Goal: Navigation & Orientation: Go to known website

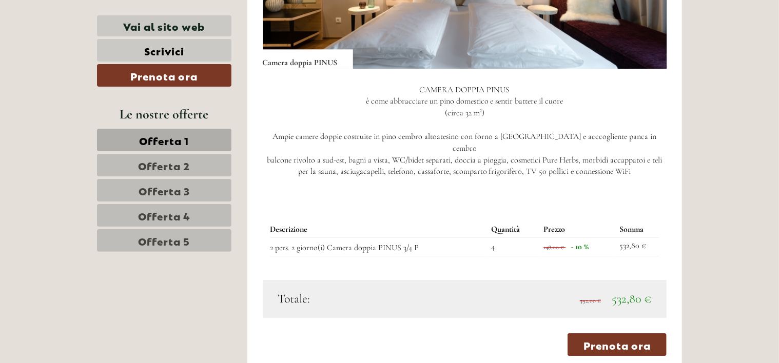
scroll to position [1436, 0]
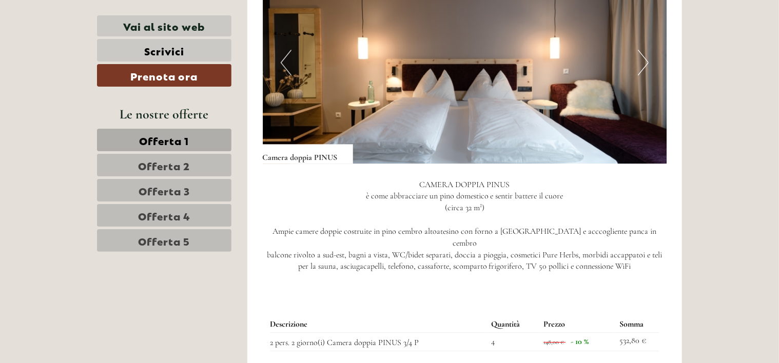
click at [641, 50] on button "Next" at bounding box center [643, 63] width 11 height 26
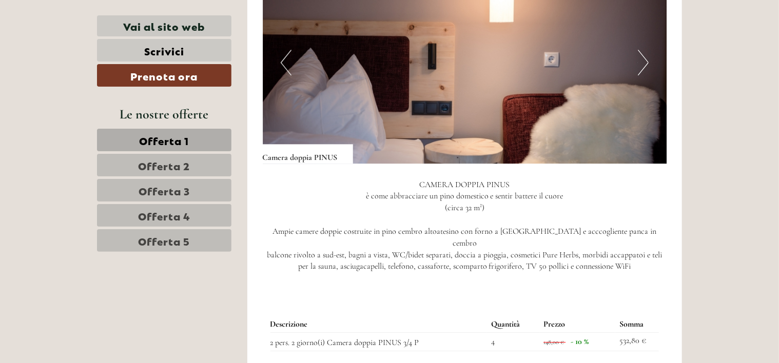
click at [641, 50] on button "Next" at bounding box center [643, 63] width 11 height 26
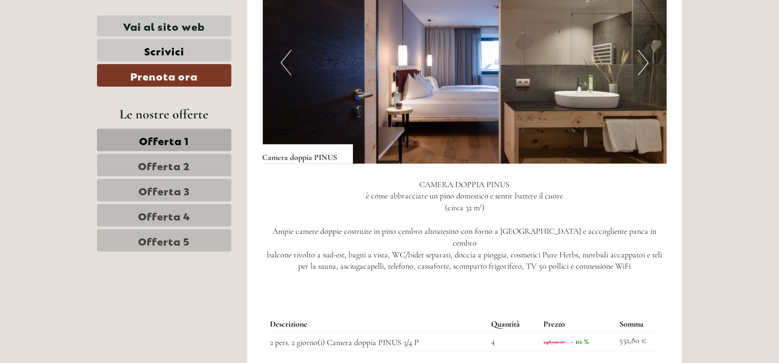
click at [641, 50] on button "Next" at bounding box center [643, 63] width 11 height 26
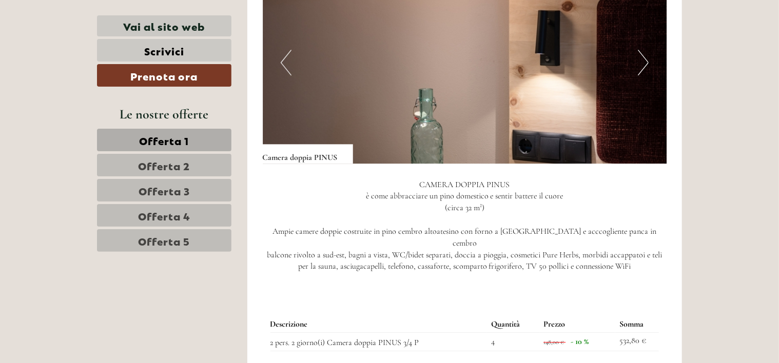
click at [641, 50] on button "Next" at bounding box center [643, 63] width 11 height 26
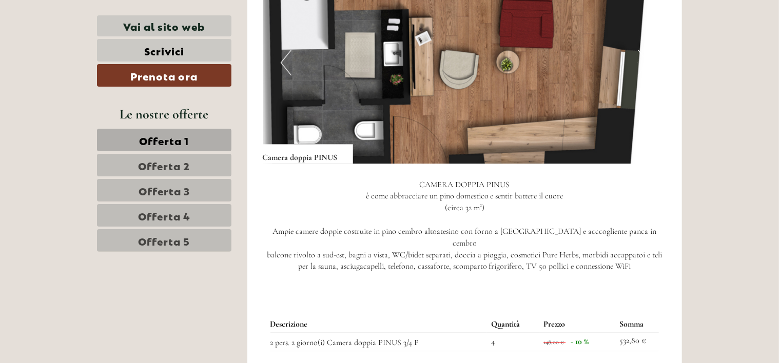
click at [641, 50] on button "Next" at bounding box center [643, 63] width 11 height 26
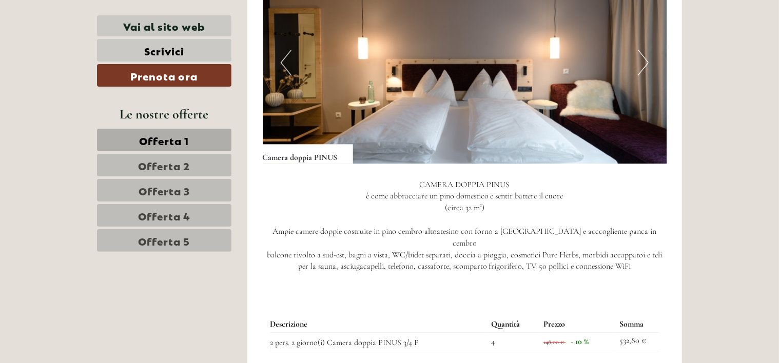
click at [641, 50] on button "Next" at bounding box center [643, 63] width 11 height 26
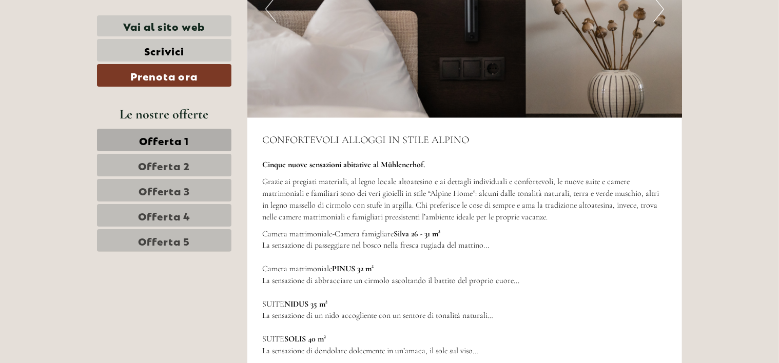
scroll to position [2821, 0]
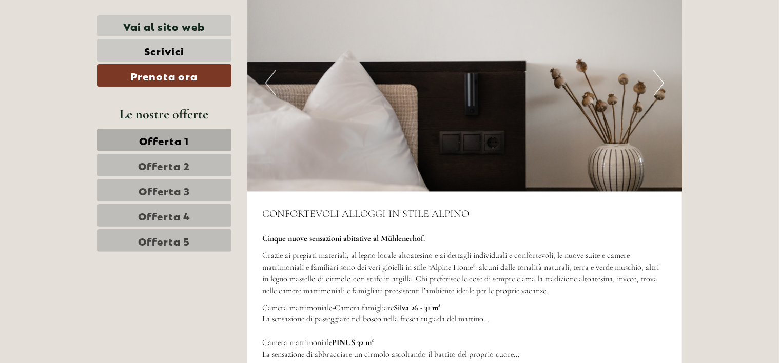
click at [166, 193] on span "Offerta 3" at bounding box center [163, 190] width 51 height 14
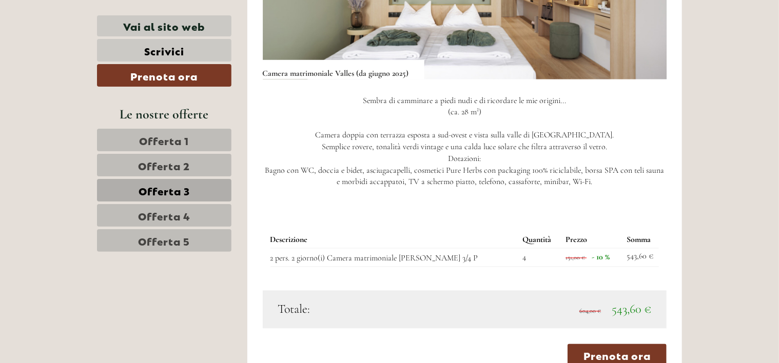
scroll to position [914, 0]
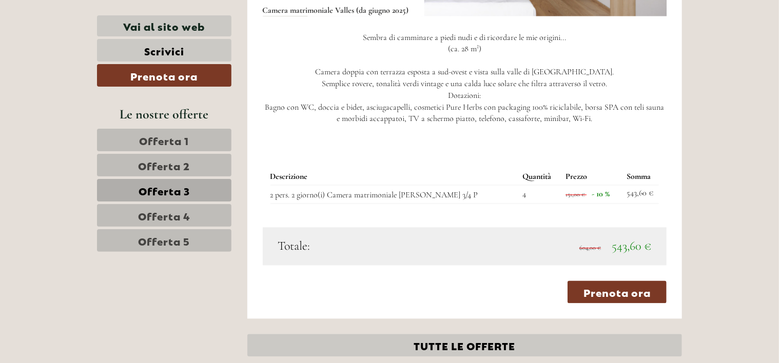
click at [169, 211] on span "Offerta 4" at bounding box center [164, 215] width 52 height 14
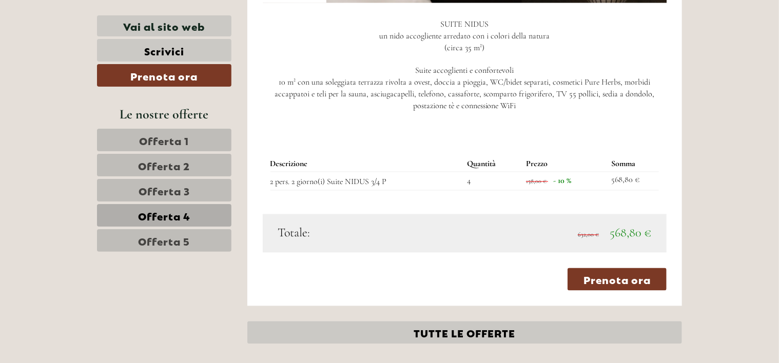
scroll to position [863, 0]
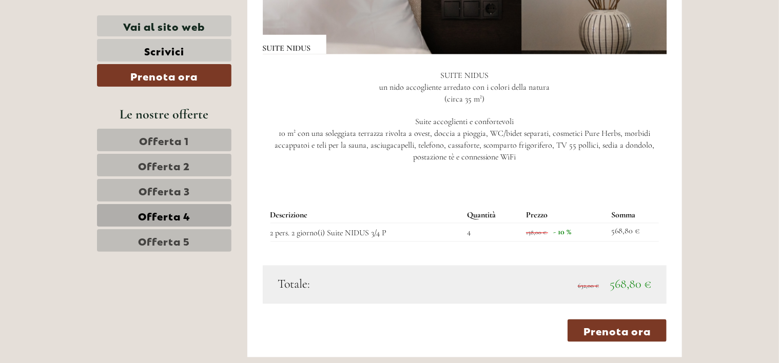
click at [181, 242] on span "Offerta 5" at bounding box center [164, 240] width 52 height 14
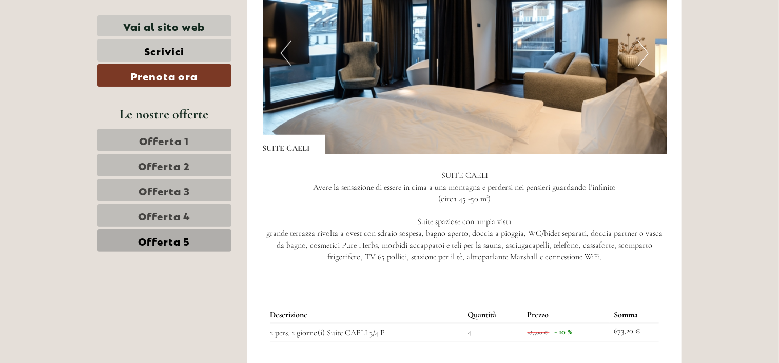
scroll to position [761, 0]
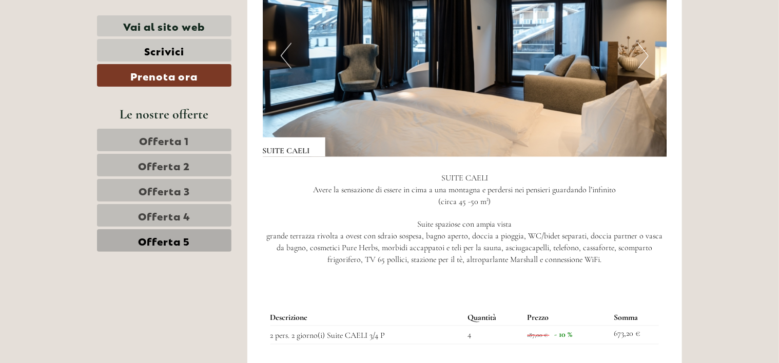
click at [164, 212] on span "Offerta 4" at bounding box center [164, 215] width 52 height 14
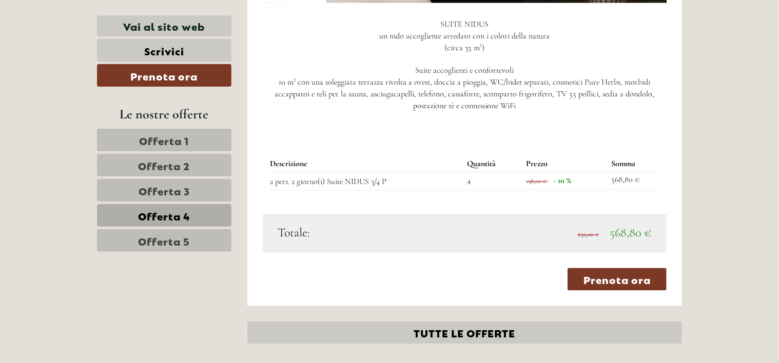
scroll to position [863, 0]
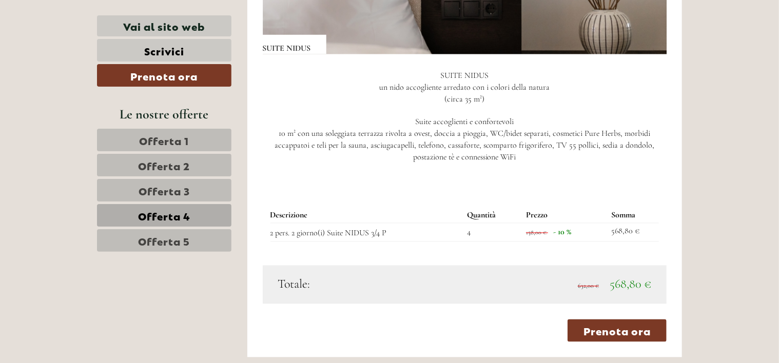
click at [168, 189] on span "Offerta 3" at bounding box center [163, 190] width 51 height 14
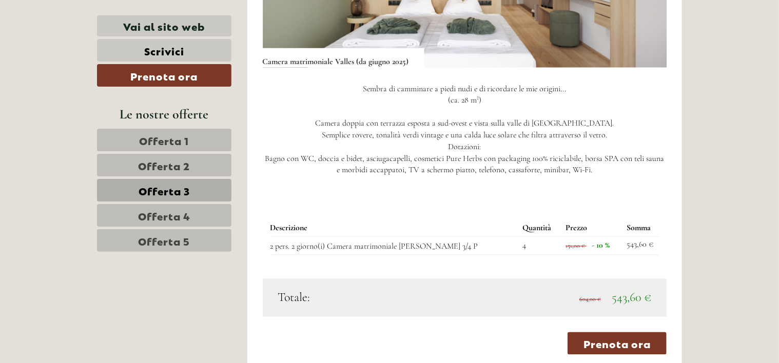
scroll to position [761, 0]
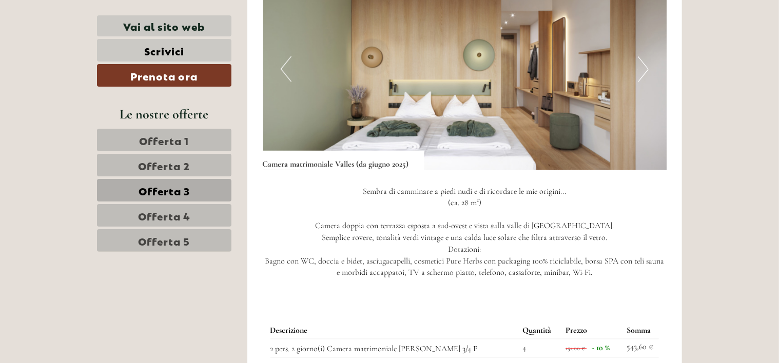
click at [169, 164] on span "Offerta 2" at bounding box center [164, 165] width 52 height 14
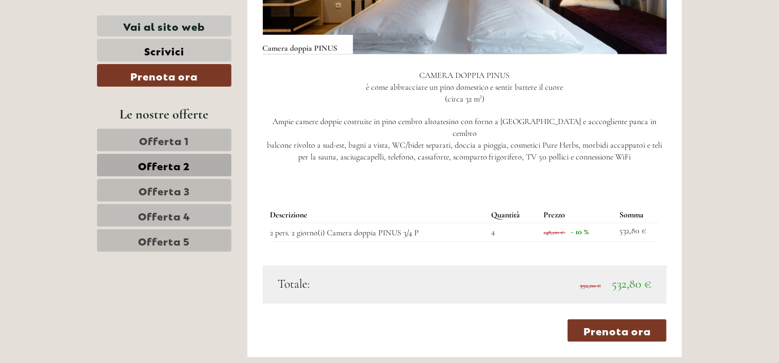
scroll to position [914, 0]
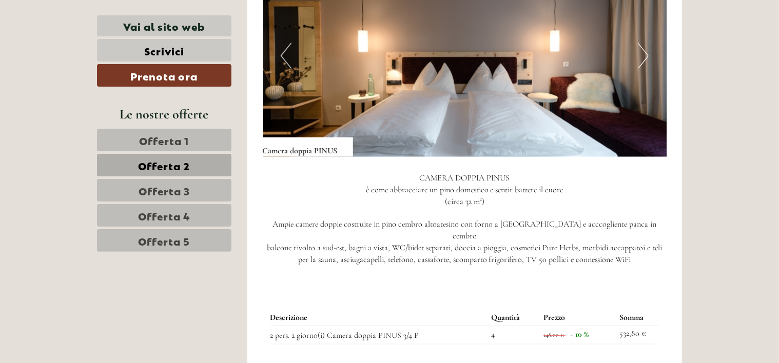
click at [164, 135] on span "Offerta 1" at bounding box center [165, 140] width 50 height 14
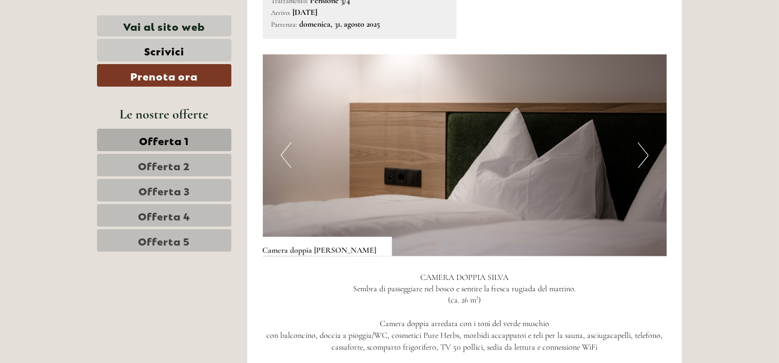
scroll to position [658, 0]
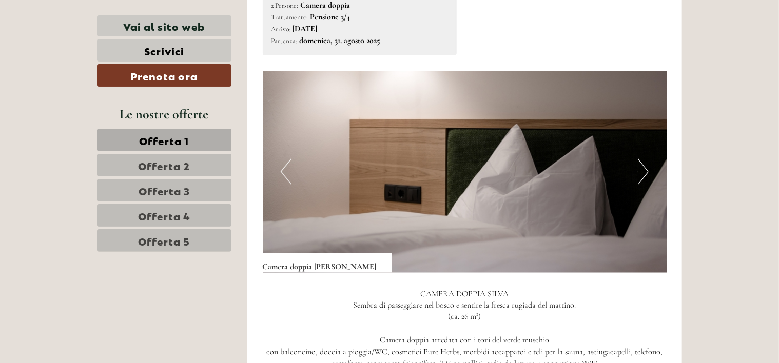
click at [647, 159] on button "Next" at bounding box center [643, 172] width 11 height 26
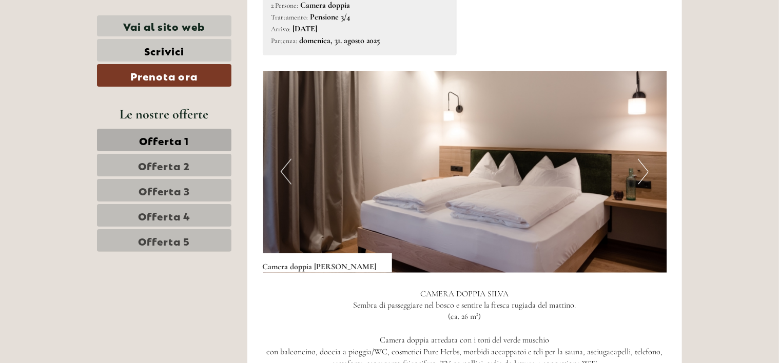
click at [646, 159] on button "Next" at bounding box center [643, 172] width 11 height 26
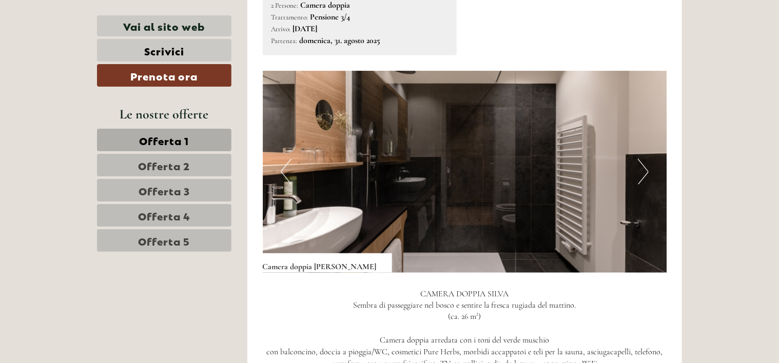
click at [646, 159] on button "Next" at bounding box center [643, 172] width 11 height 26
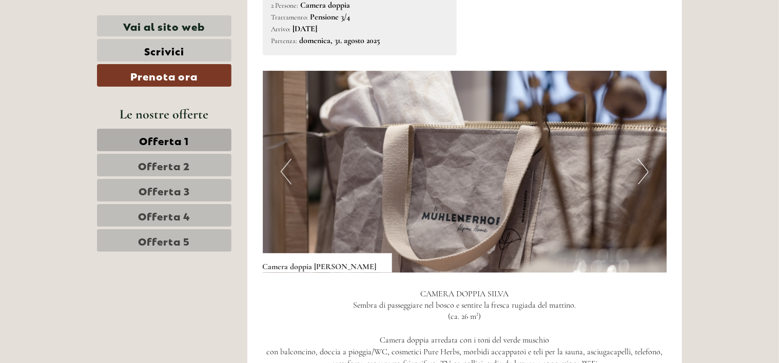
click at [646, 159] on button "Next" at bounding box center [643, 172] width 11 height 26
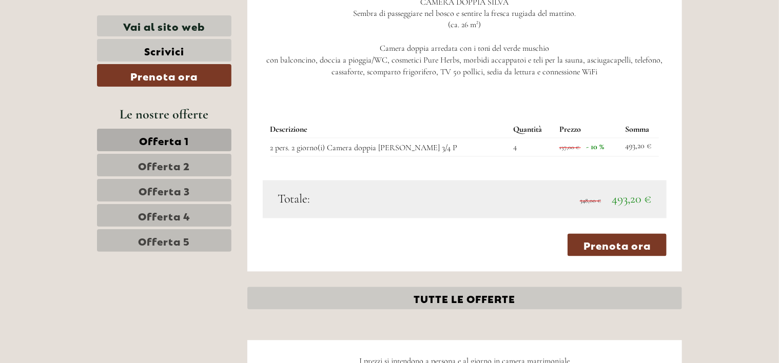
scroll to position [966, 0]
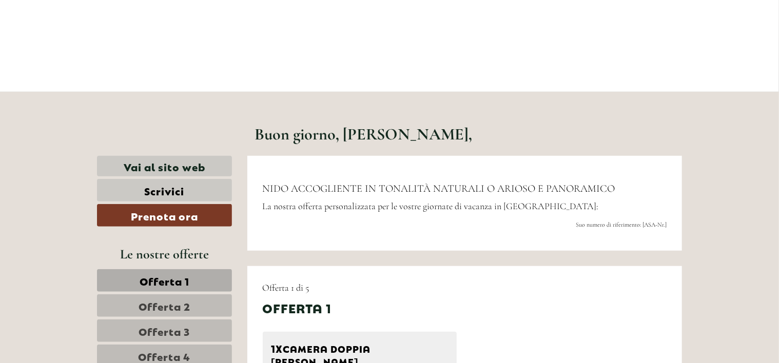
scroll to position [205, 0]
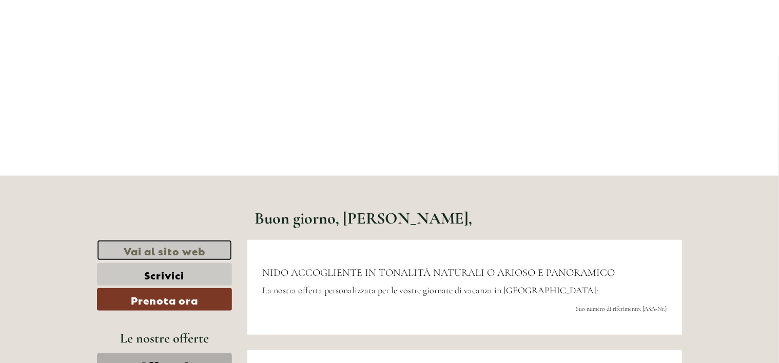
click at [170, 250] on link "Vai al sito web" at bounding box center [164, 250] width 135 height 21
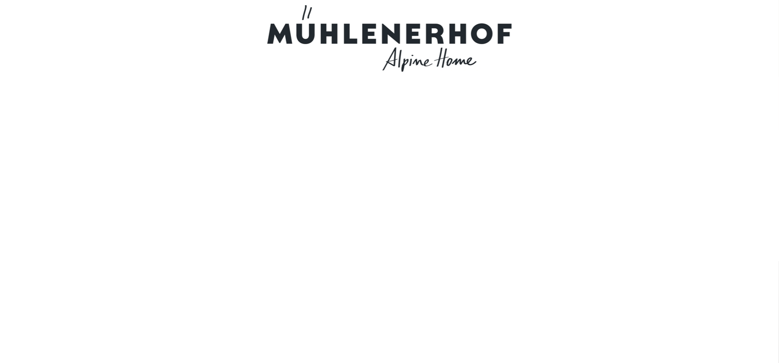
click at [388, 32] on div at bounding box center [389, 38] width 574 height 67
click at [426, 35] on div at bounding box center [389, 38] width 574 height 67
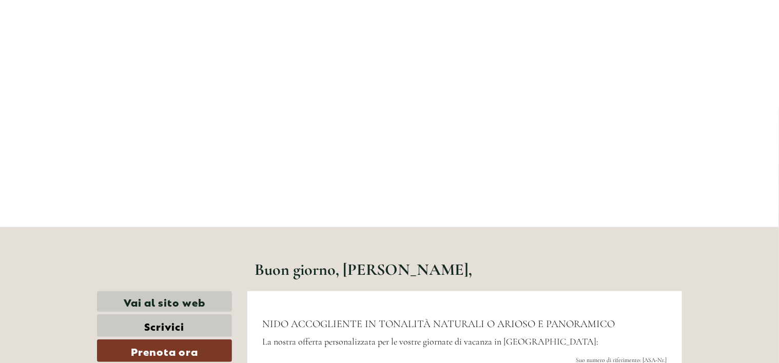
scroll to position [256, 0]
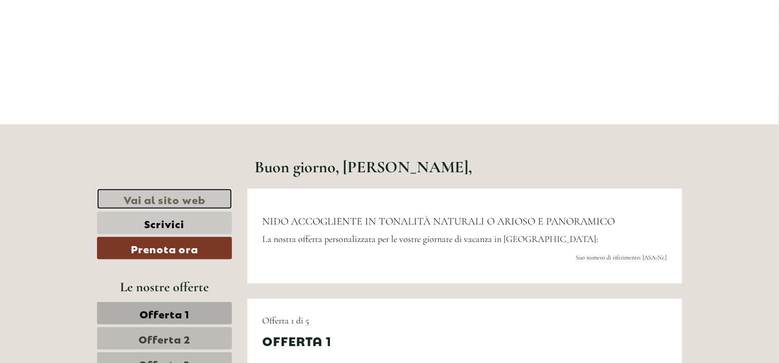
click at [173, 195] on link "Vai al sito web" at bounding box center [164, 199] width 135 height 21
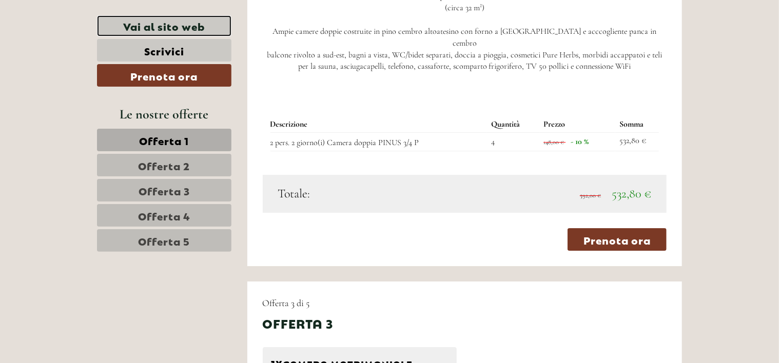
scroll to position [1641, 0]
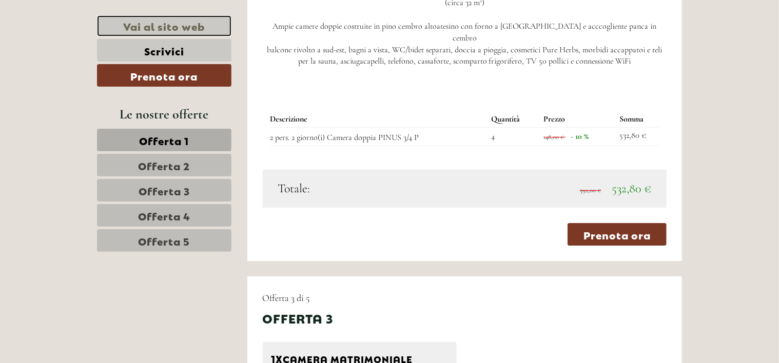
click at [172, 27] on link "Vai al sito web" at bounding box center [164, 25] width 134 height 21
